Goal: Transaction & Acquisition: Obtain resource

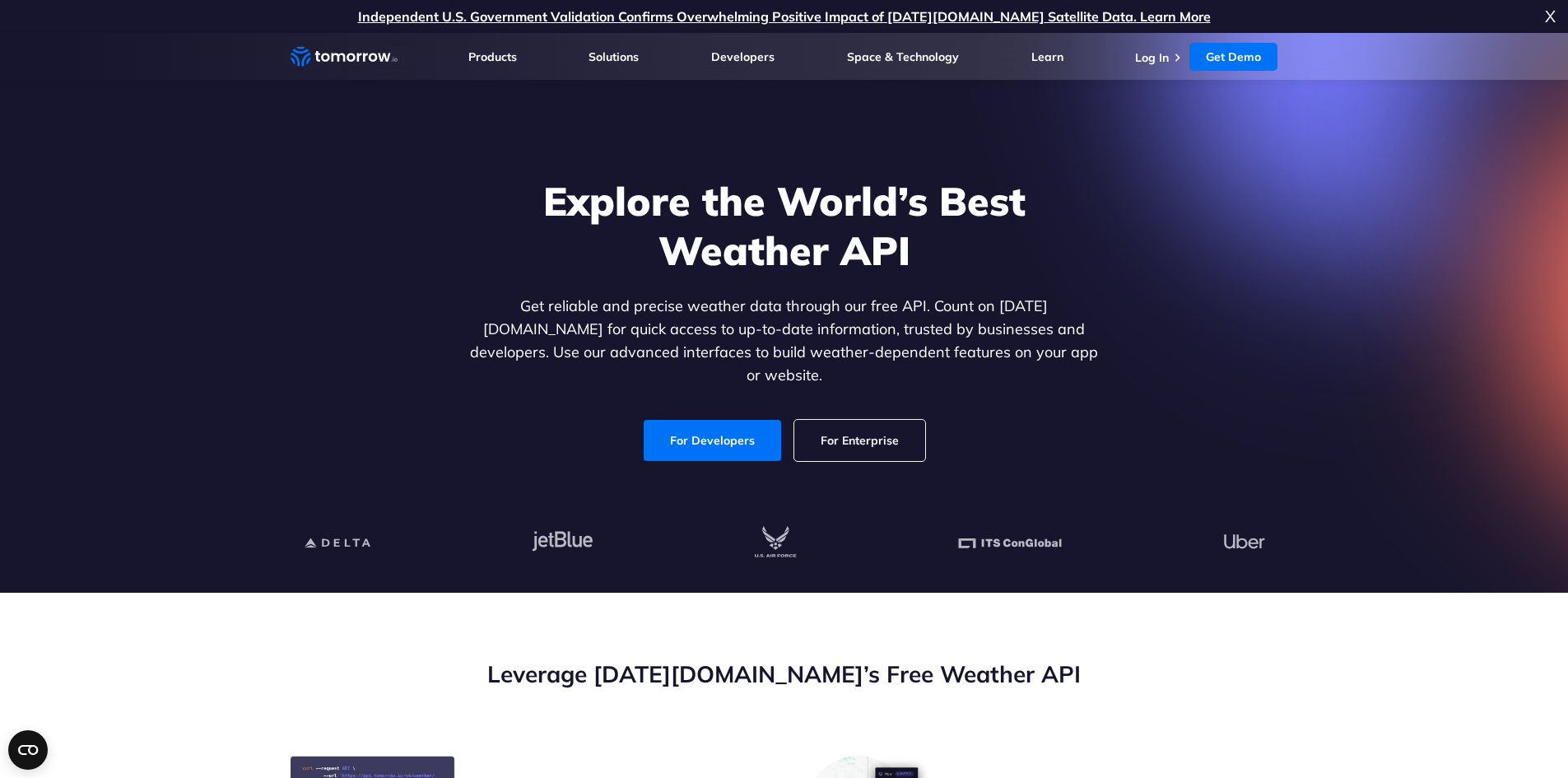
click at [856, 427] on link "For Enterprise" at bounding box center [860, 439] width 131 height 41
click at [1552, 12] on span "X" at bounding box center [1550, 16] width 11 height 33
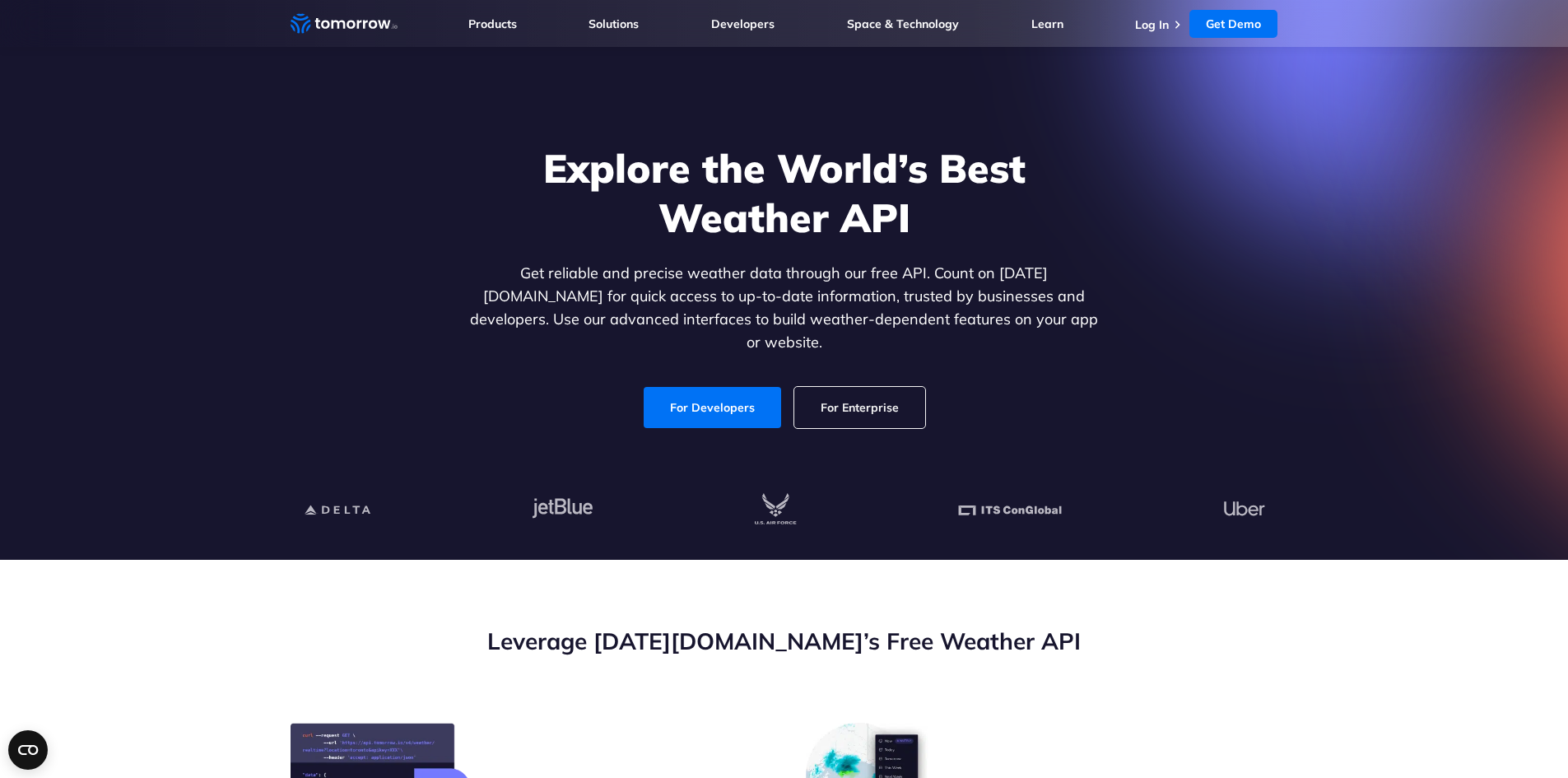
click at [201, 312] on section "Explore the World’s Best Weather API Get reliable and precise weather data thro…" at bounding box center [784, 279] width 1568 height 559
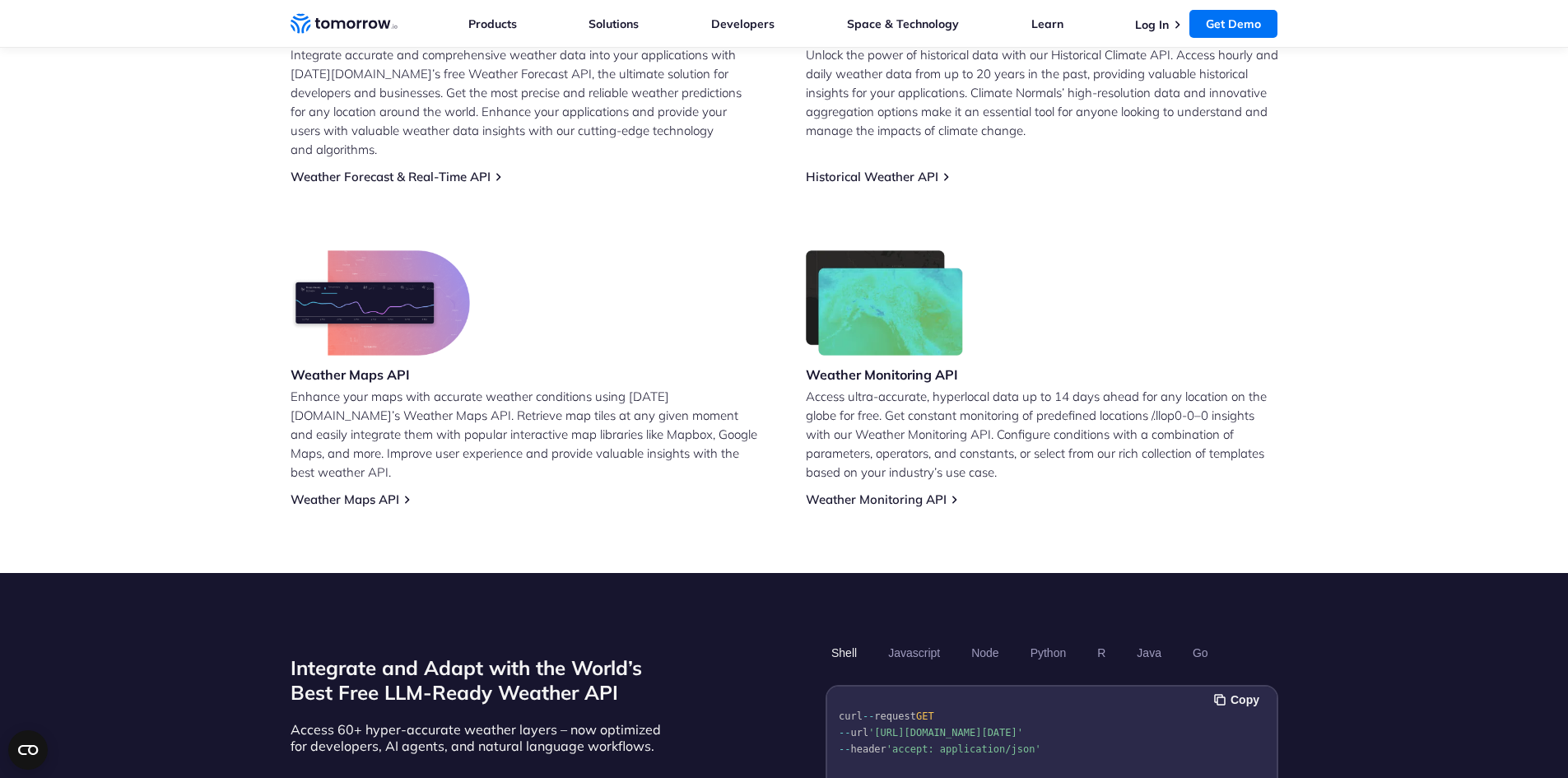
scroll to position [824, 0]
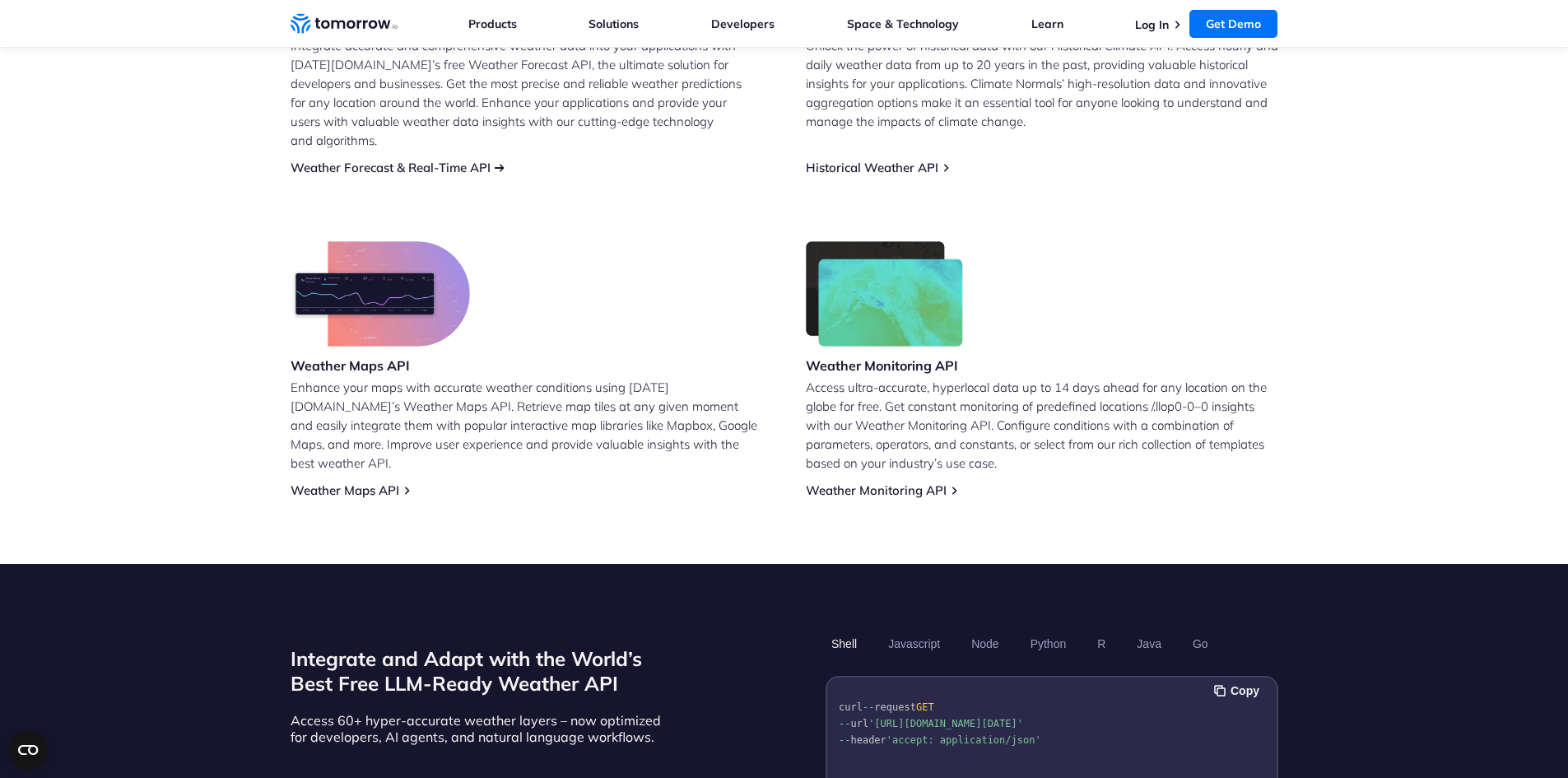
click at [409, 160] on link "Weather Forecast & Real-Time API" at bounding box center [390, 168] width 200 height 16
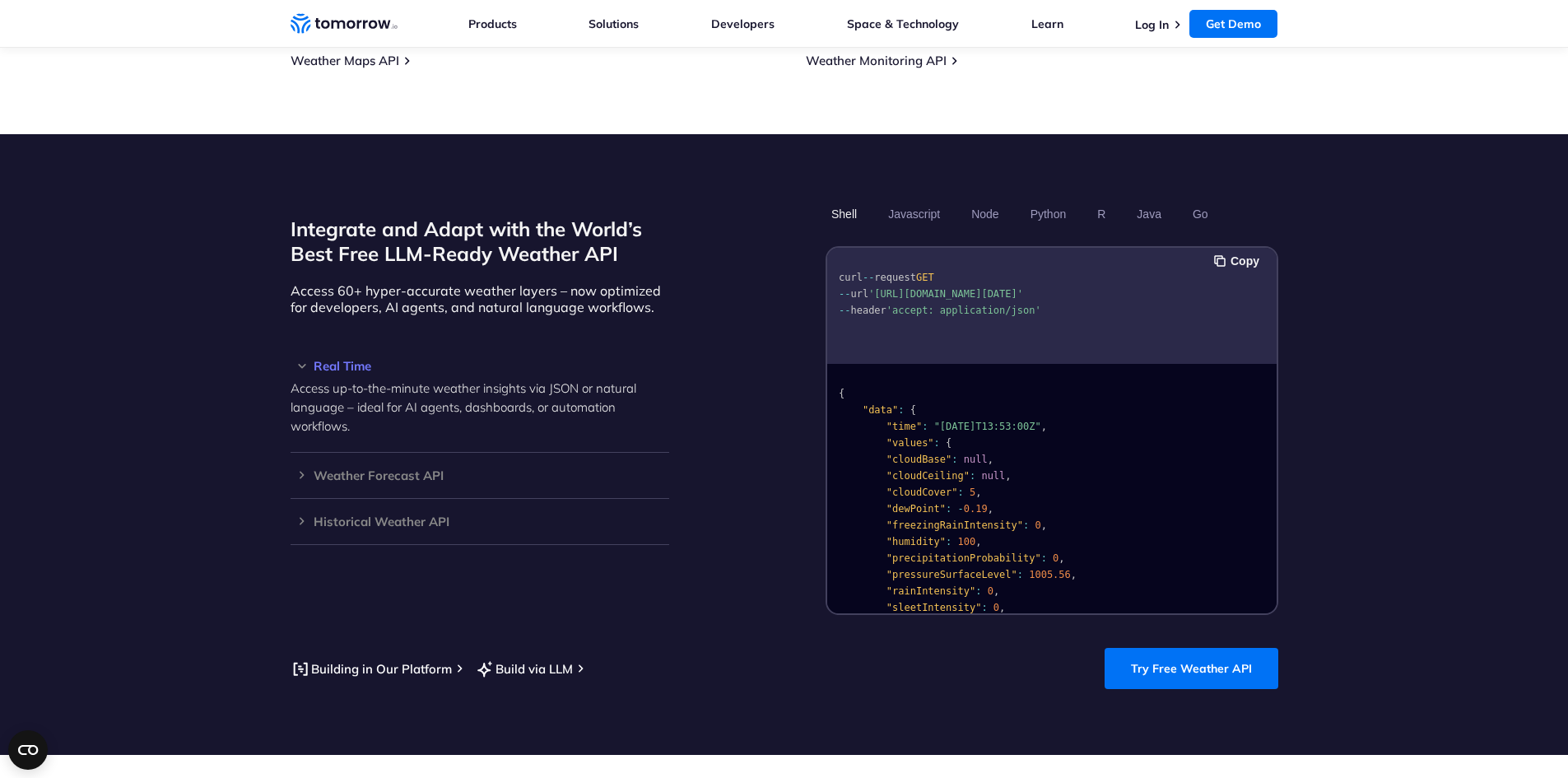
scroll to position [1318, 0]
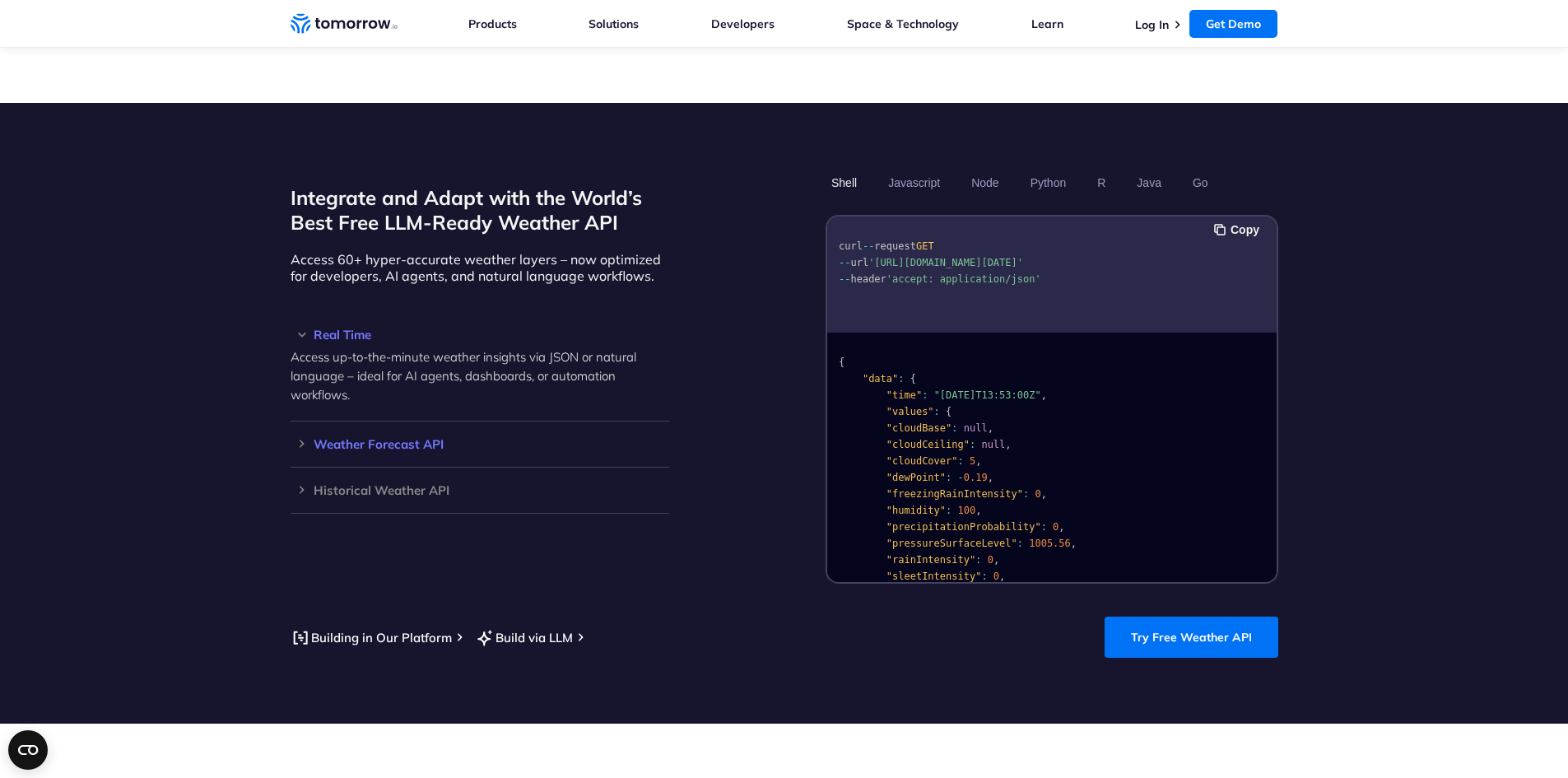
click at [429, 438] on h3 "Weather Forecast API" at bounding box center [479, 444] width 379 height 12
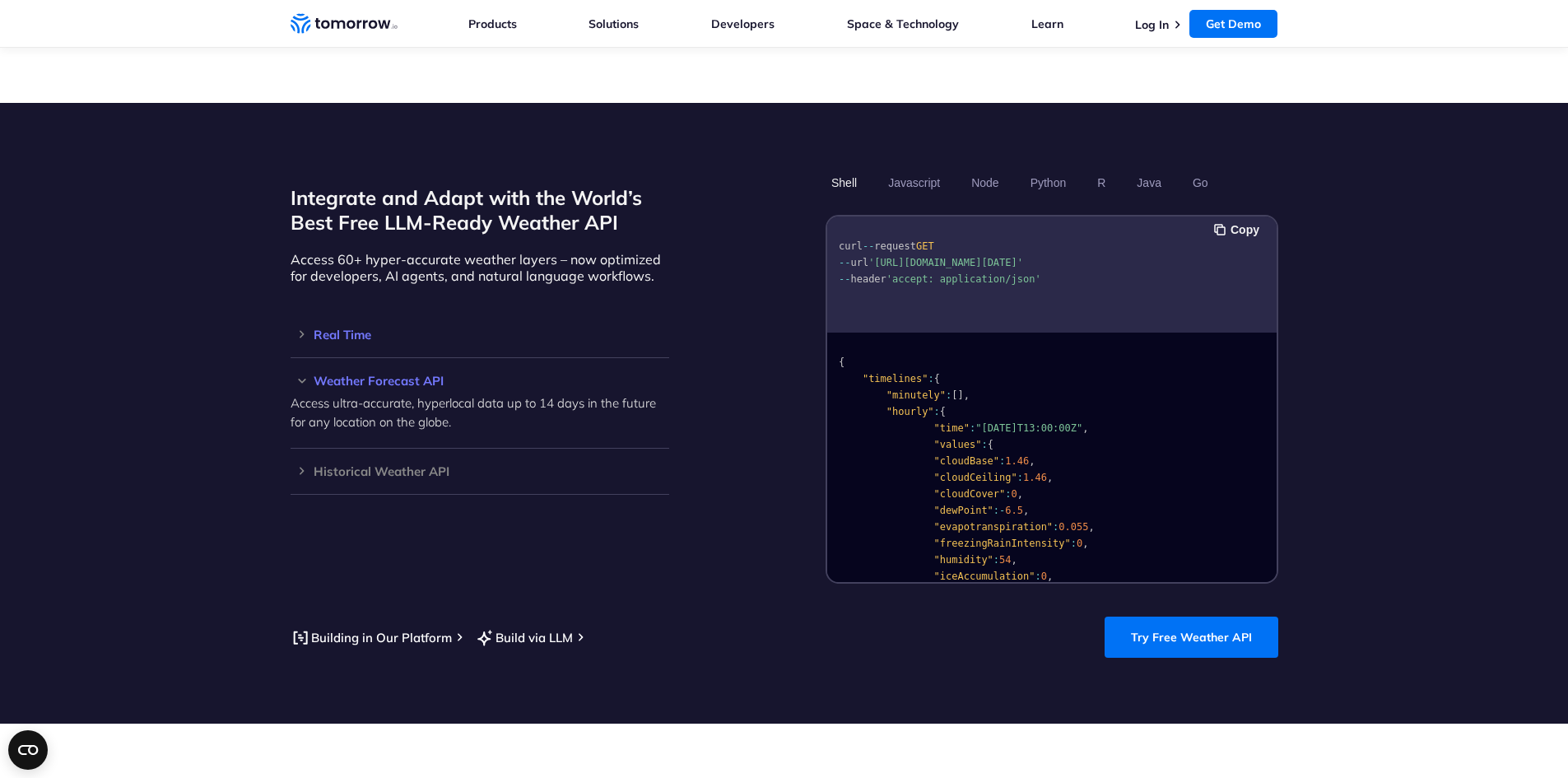
click at [343, 329] on h3 "Real Time" at bounding box center [479, 335] width 379 height 12
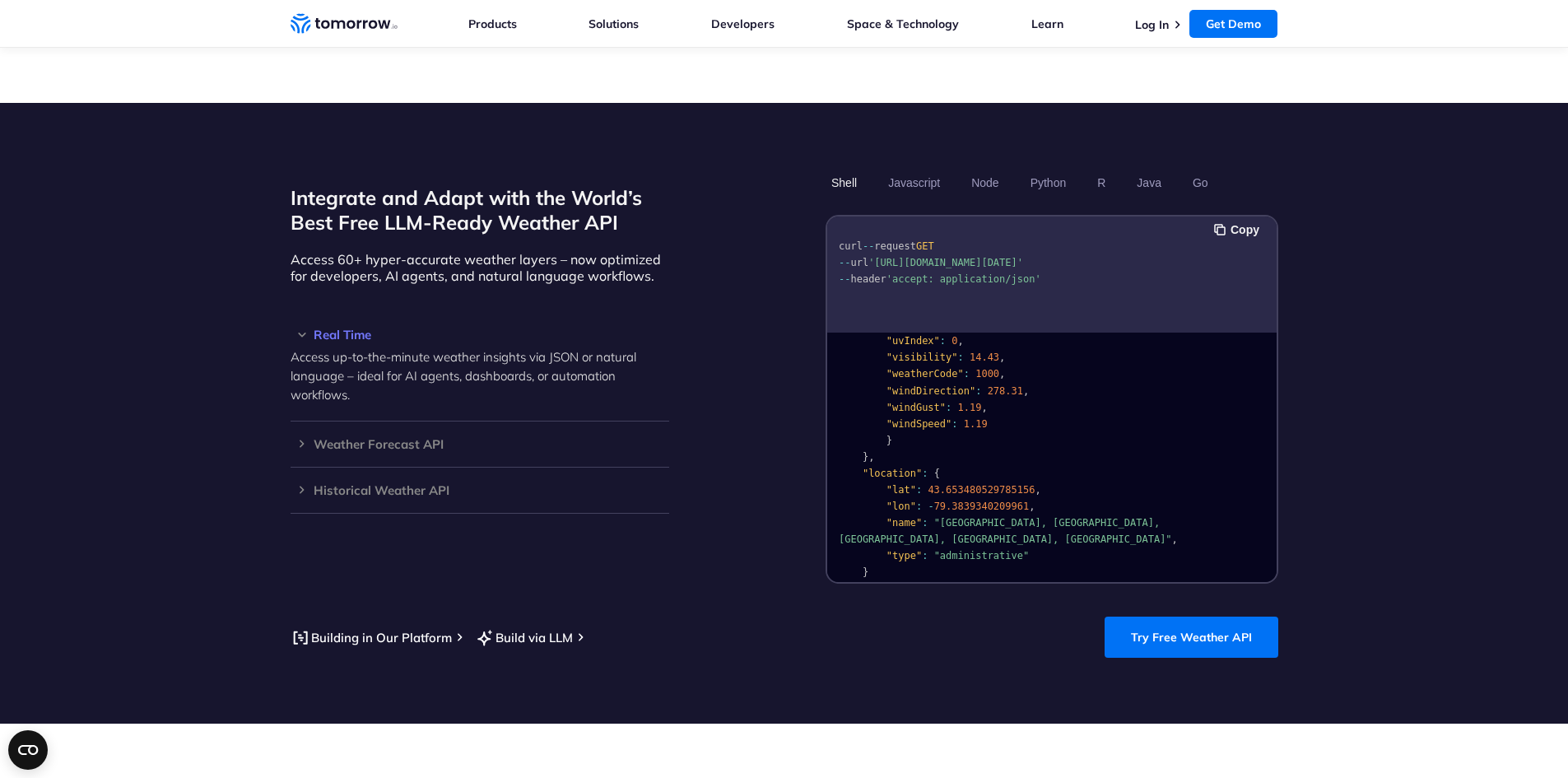
scroll to position [330, 0]
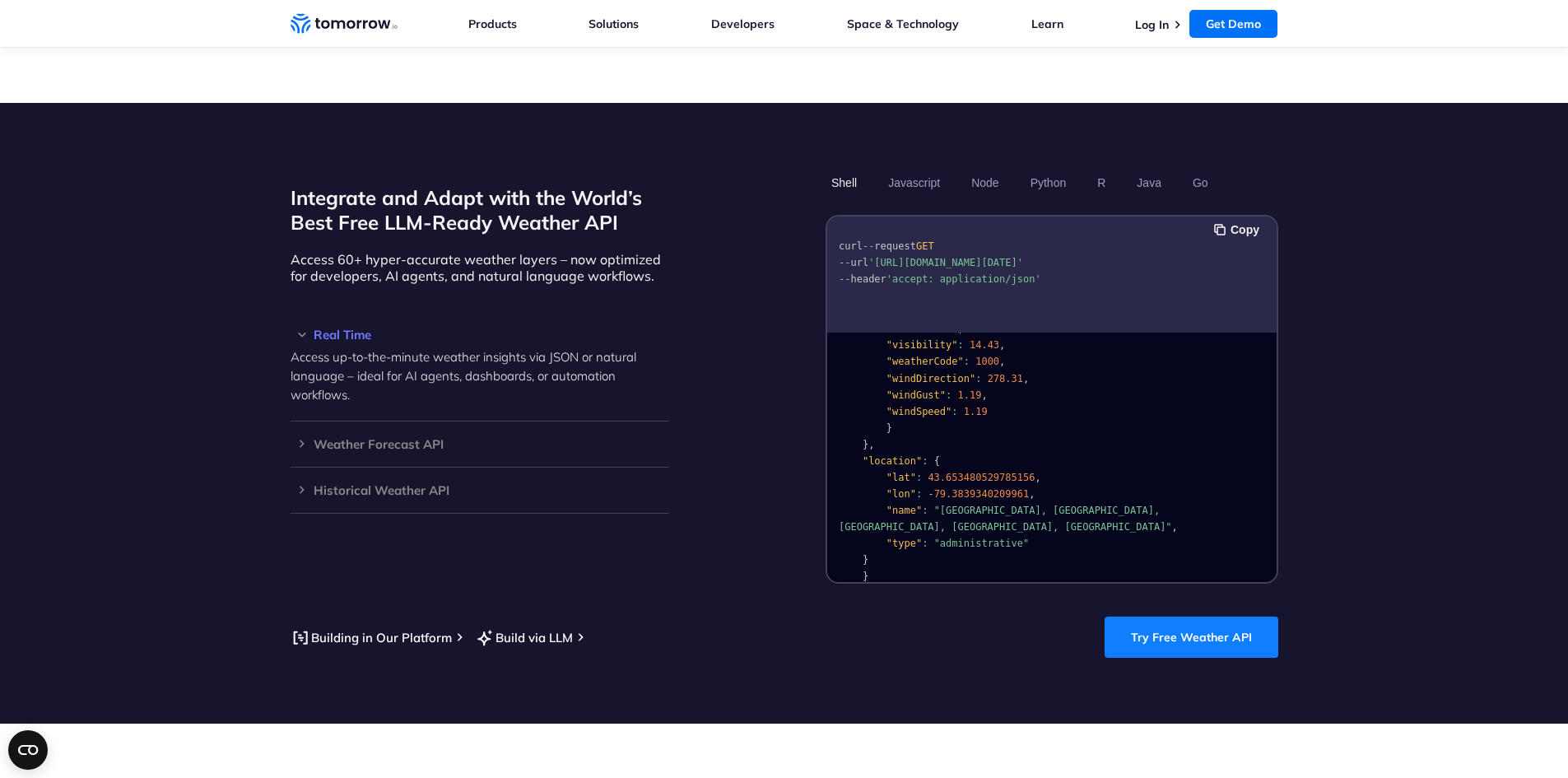
click at [1194, 623] on link "Try Free Weather API" at bounding box center [1191, 636] width 174 height 41
click at [1218, 621] on link "Try Free Weather API" at bounding box center [1191, 636] width 174 height 41
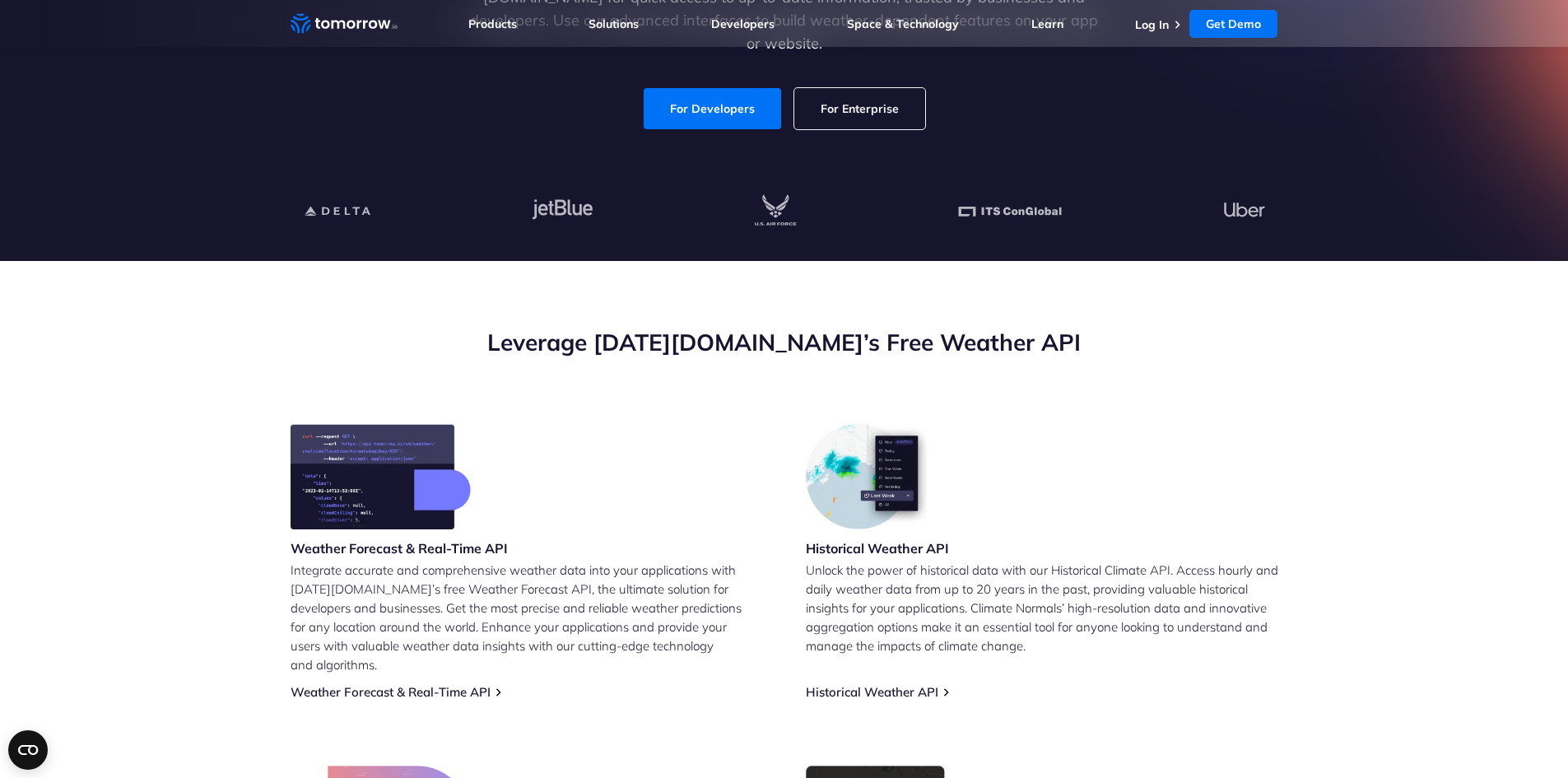
scroll to position [329, 0]
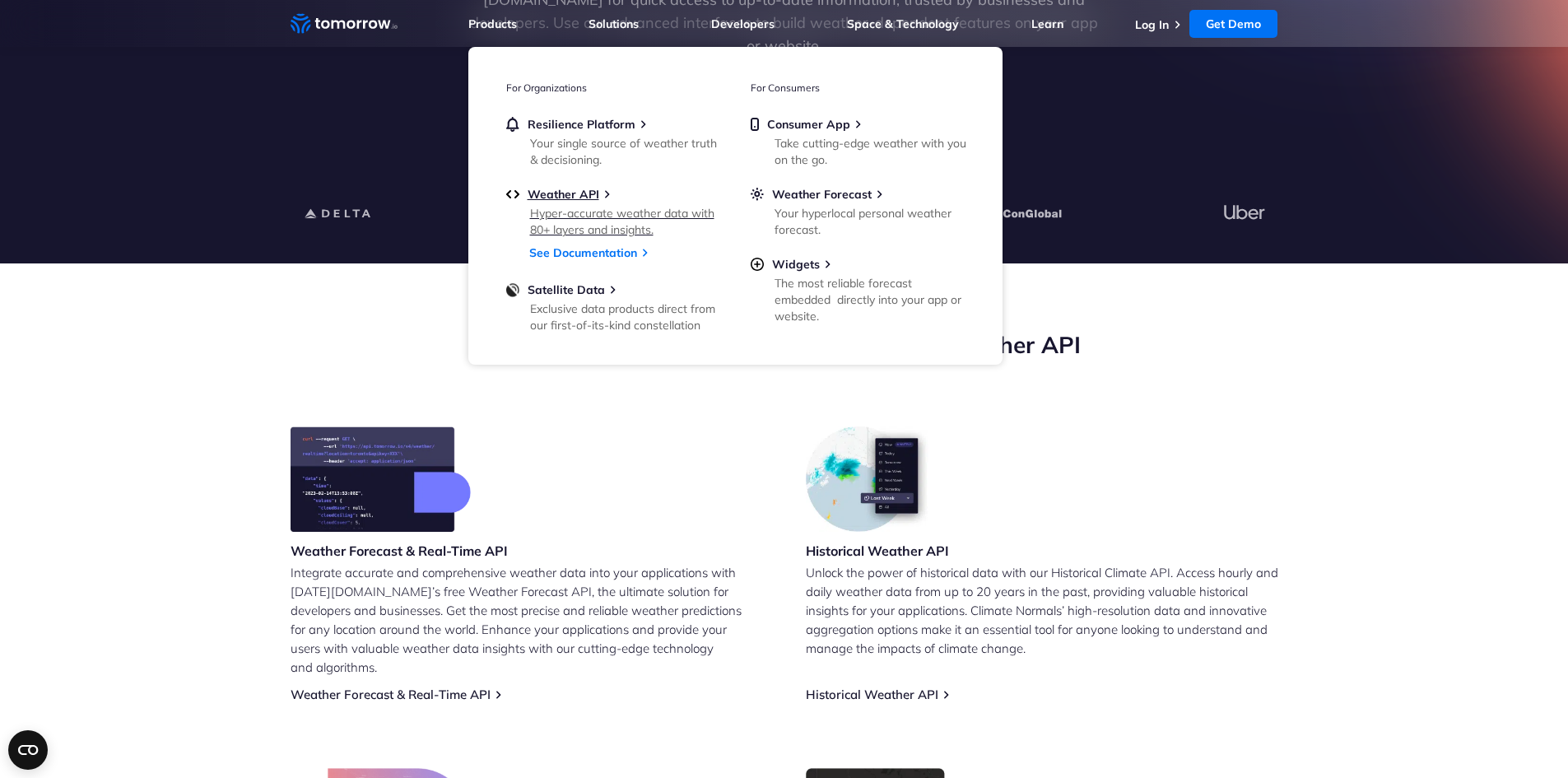
click at [602, 232] on div "Hyper-accurate weather data with 80+ layers and insights." at bounding box center [626, 221] width 192 height 33
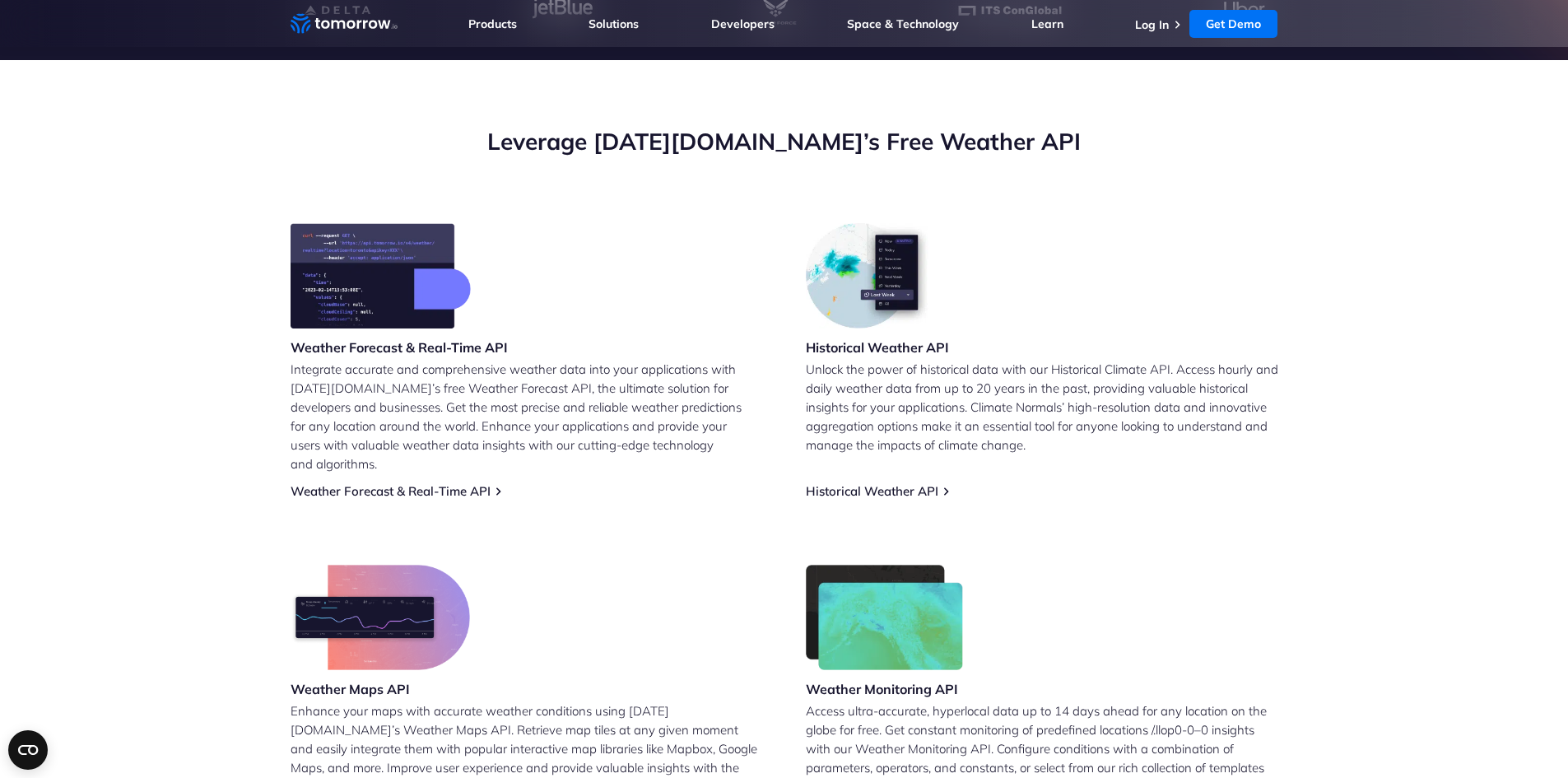
scroll to position [411, 0]
